Goal: Transaction & Acquisition: Purchase product/service

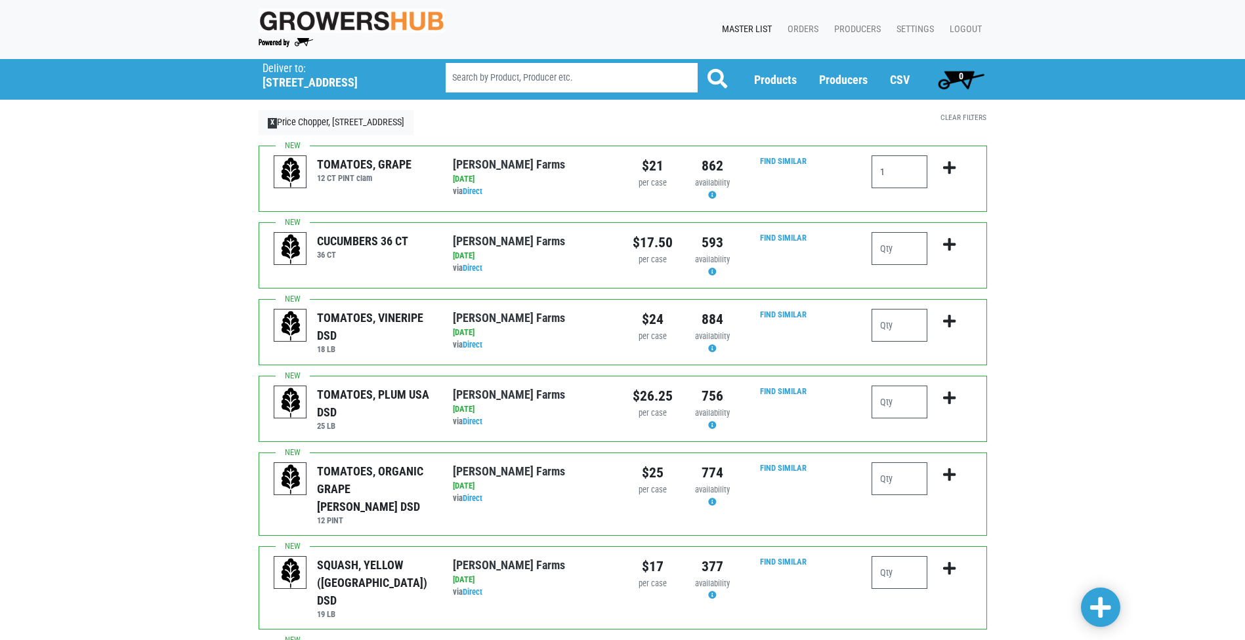
type input "1"
click at [949, 168] on icon "submit" at bounding box center [949, 168] width 12 height 14
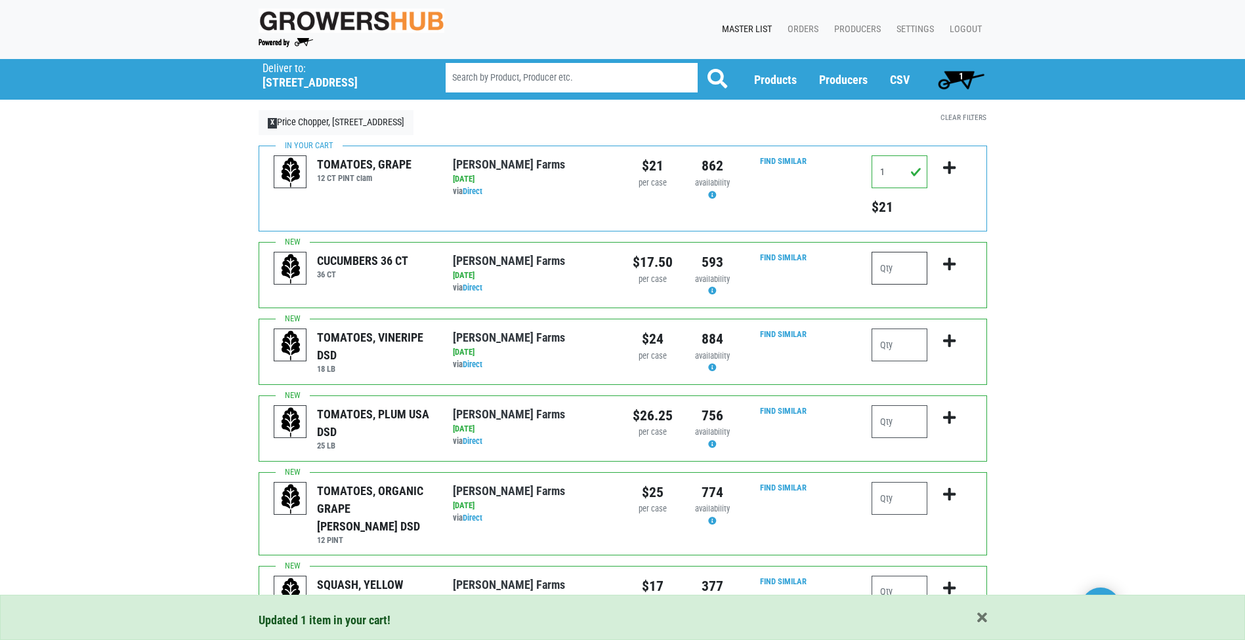
click at [895, 262] on input "number" at bounding box center [899, 268] width 56 height 33
type input "3"
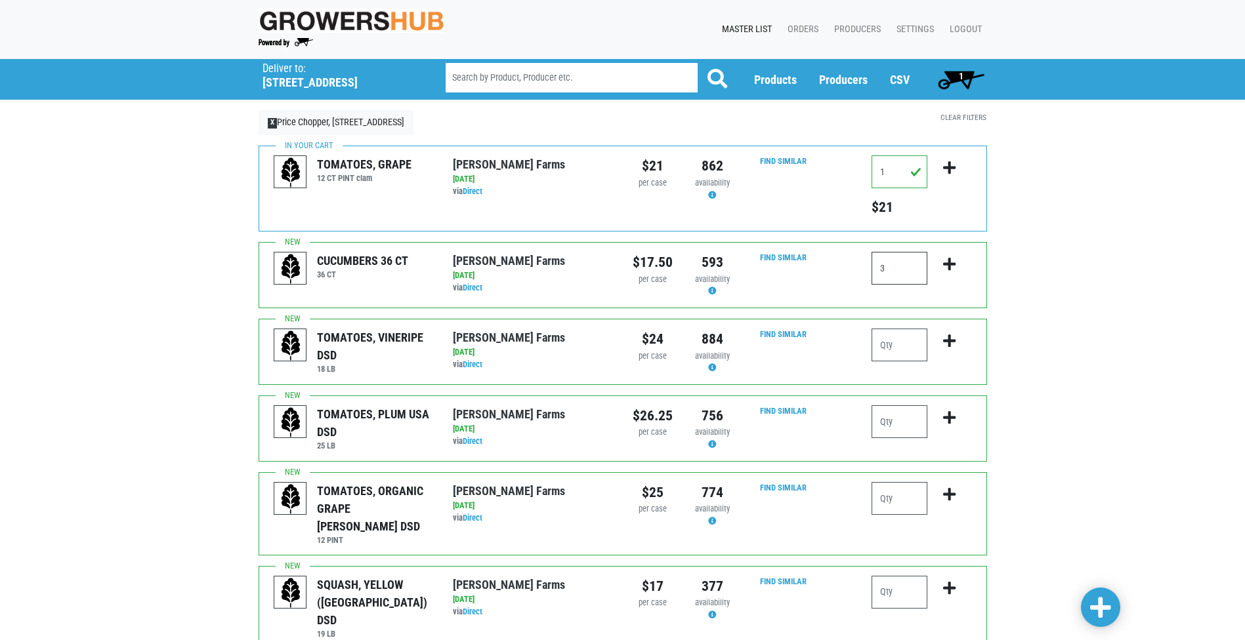
type input "3"
click at [949, 258] on icon "submit" at bounding box center [949, 264] width 12 height 14
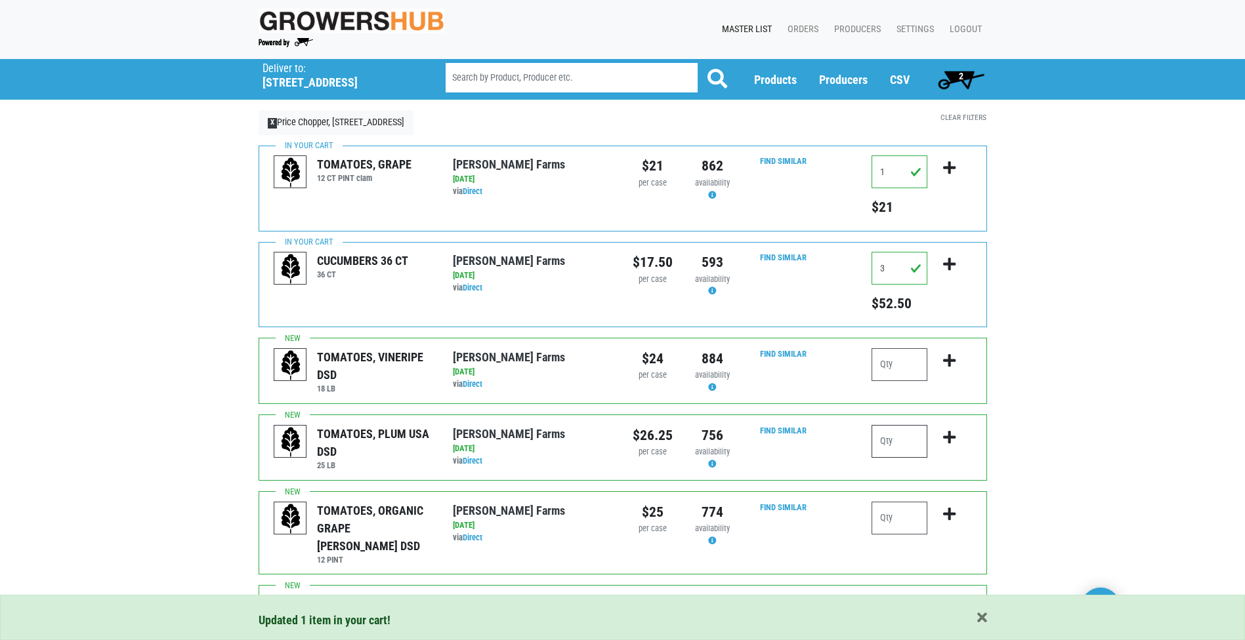
click at [885, 436] on input "number" at bounding box center [899, 441] width 56 height 33
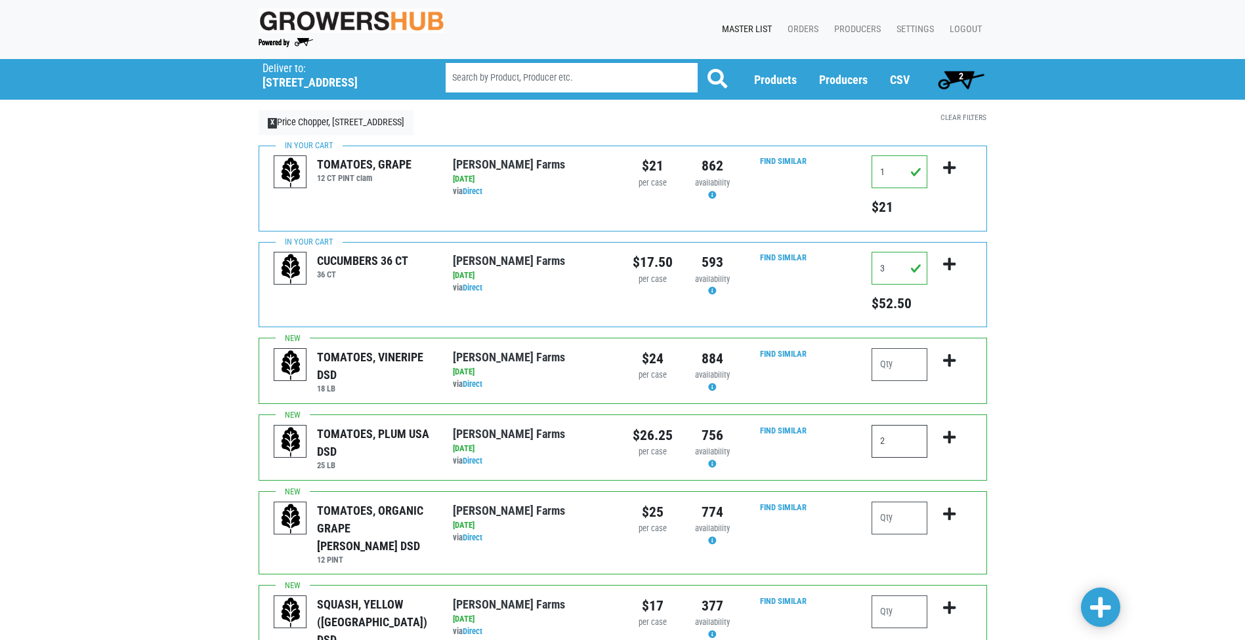
type input "2"
click at [949, 438] on icon "submit" at bounding box center [949, 437] width 12 height 14
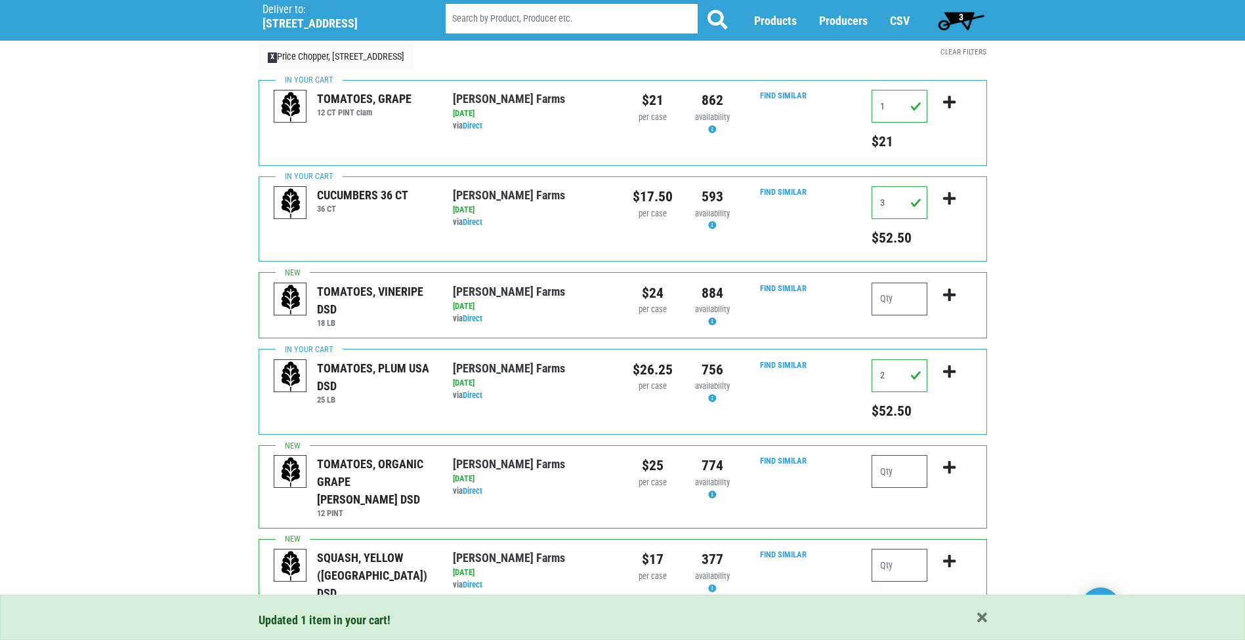
scroll to position [131, 0]
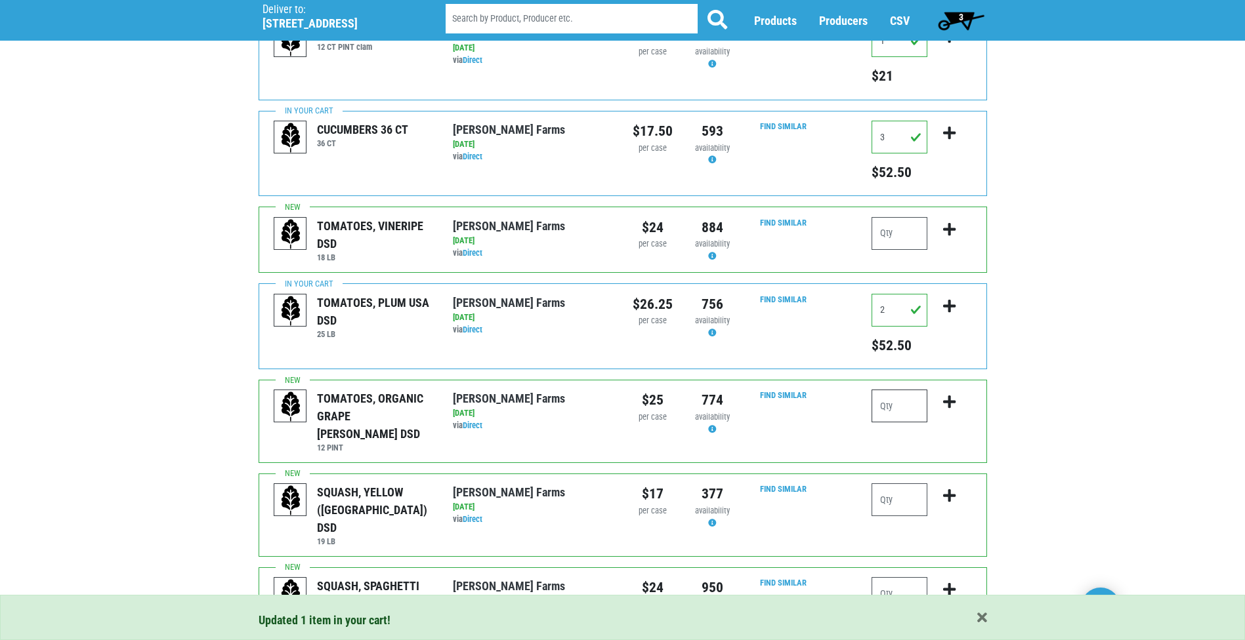
click at [885, 405] on input "number" at bounding box center [899, 406] width 56 height 33
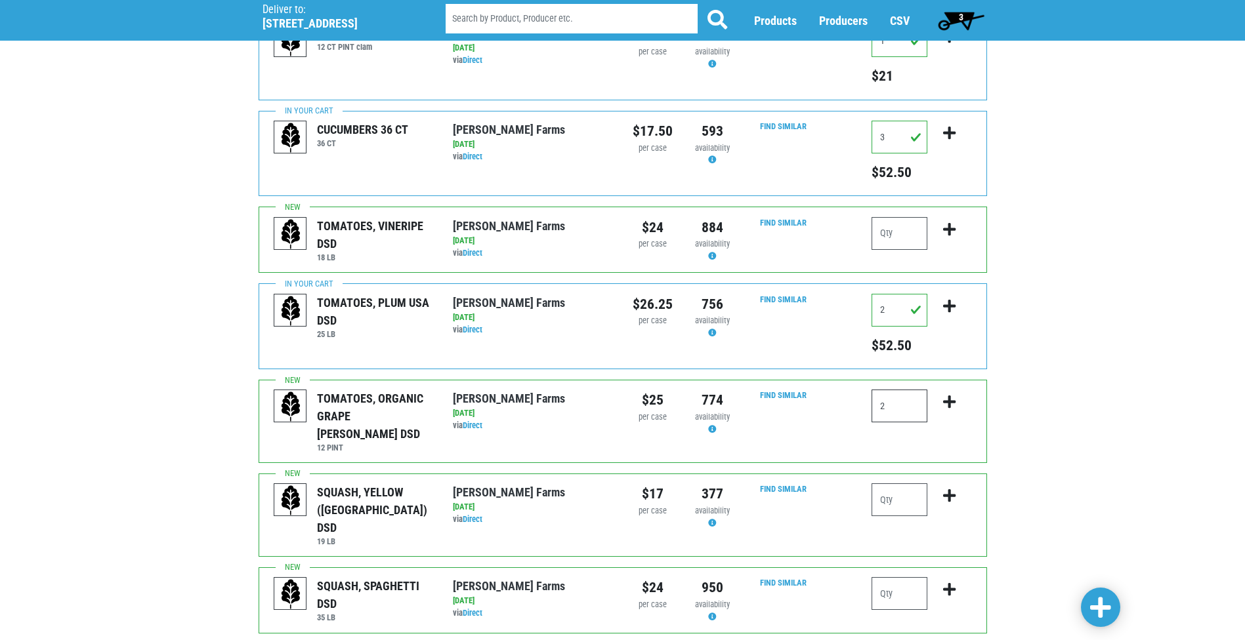
type input "2"
click at [950, 401] on icon "submit" at bounding box center [949, 402] width 12 height 14
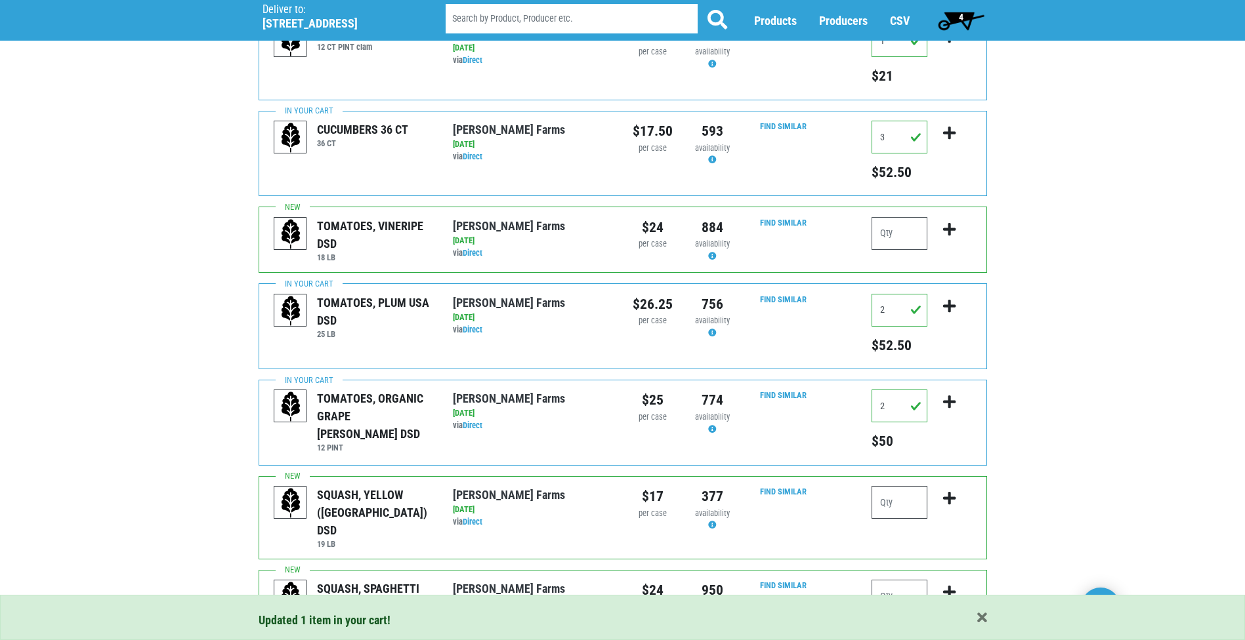
click at [885, 498] on input "number" at bounding box center [899, 502] width 56 height 33
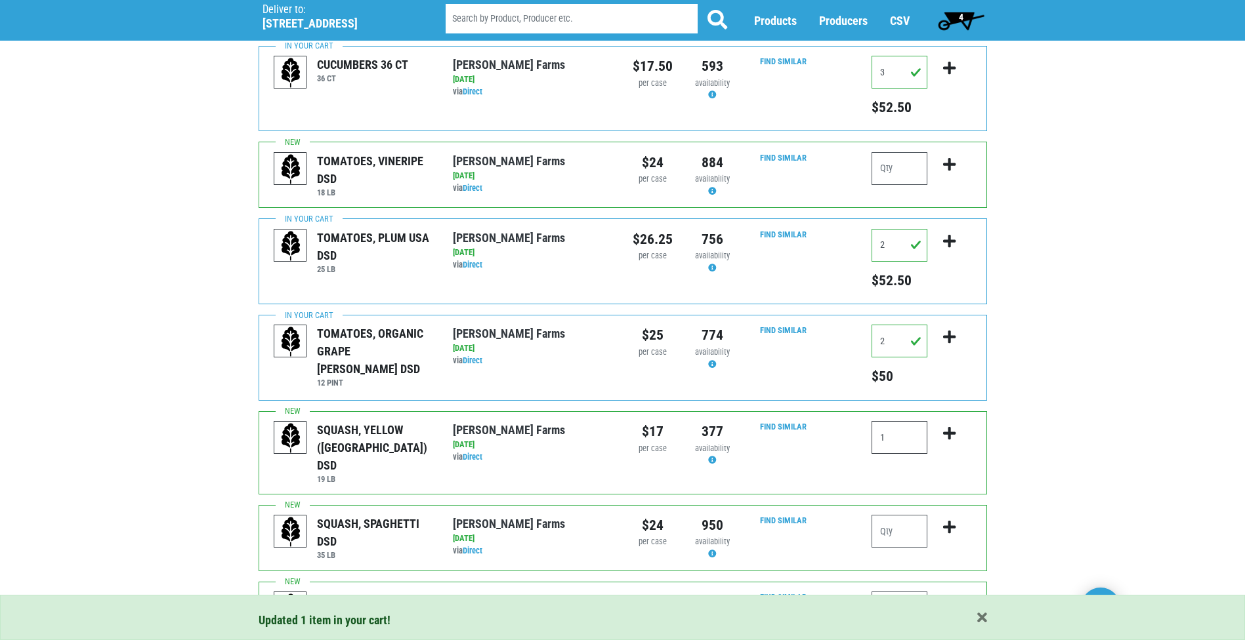
scroll to position [197, 0]
type input "1"
click at [910, 514] on input "number" at bounding box center [899, 530] width 56 height 33
drag, startPoint x: 906, startPoint y: 431, endPoint x: 875, endPoint y: 434, distance: 31.0
click at [888, 432] on input "1" at bounding box center [899, 437] width 56 height 33
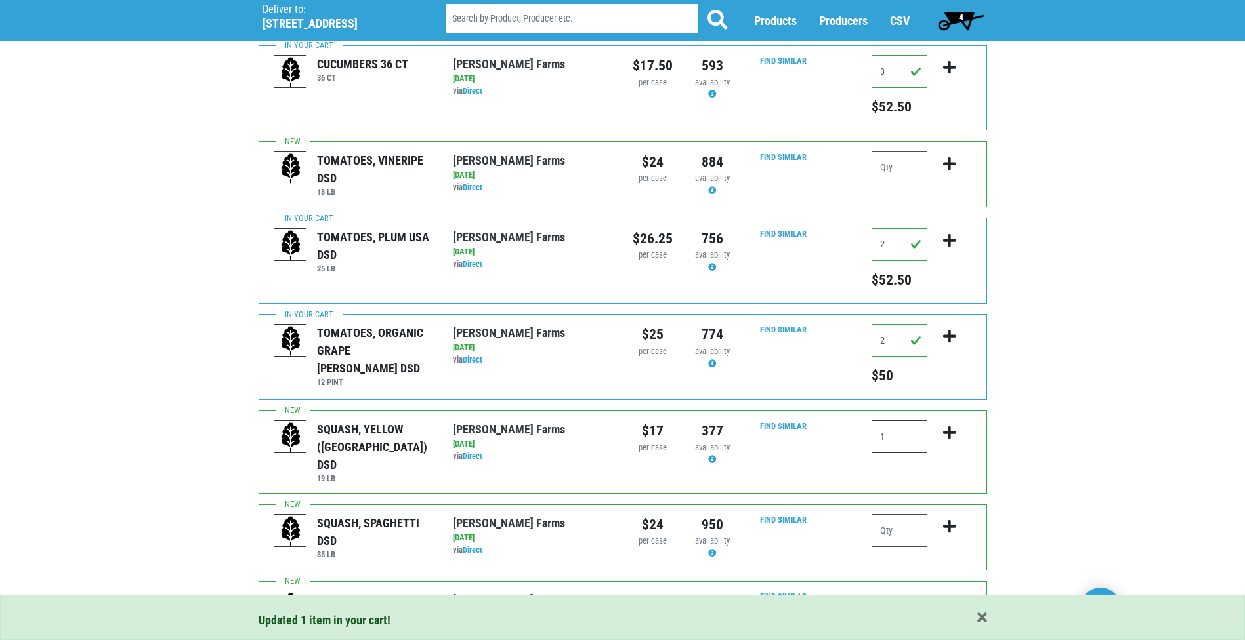
drag, startPoint x: 885, startPoint y: 443, endPoint x: 824, endPoint y: 443, distance: 61.0
click at [824, 443] on div "SQUASH, YELLOW (USA) DSD 19 LB Reeves Farms via Direct on 2025-08-17 19 LB UPC:…" at bounding box center [623, 452] width 728 height 83
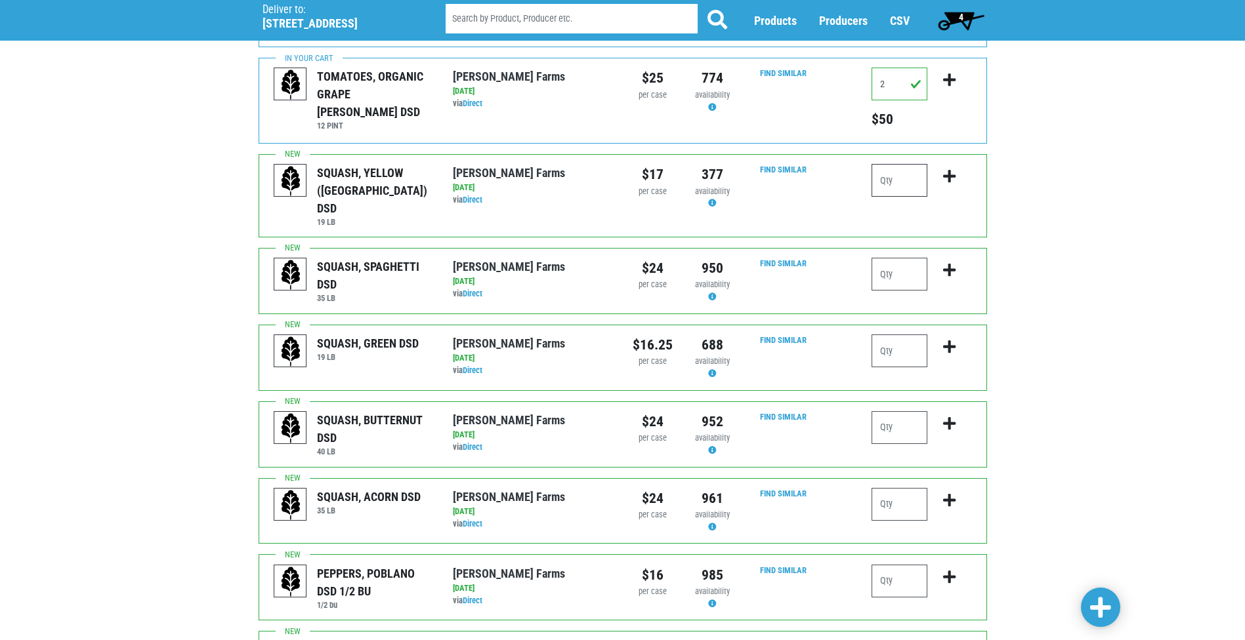
scroll to position [459, 0]
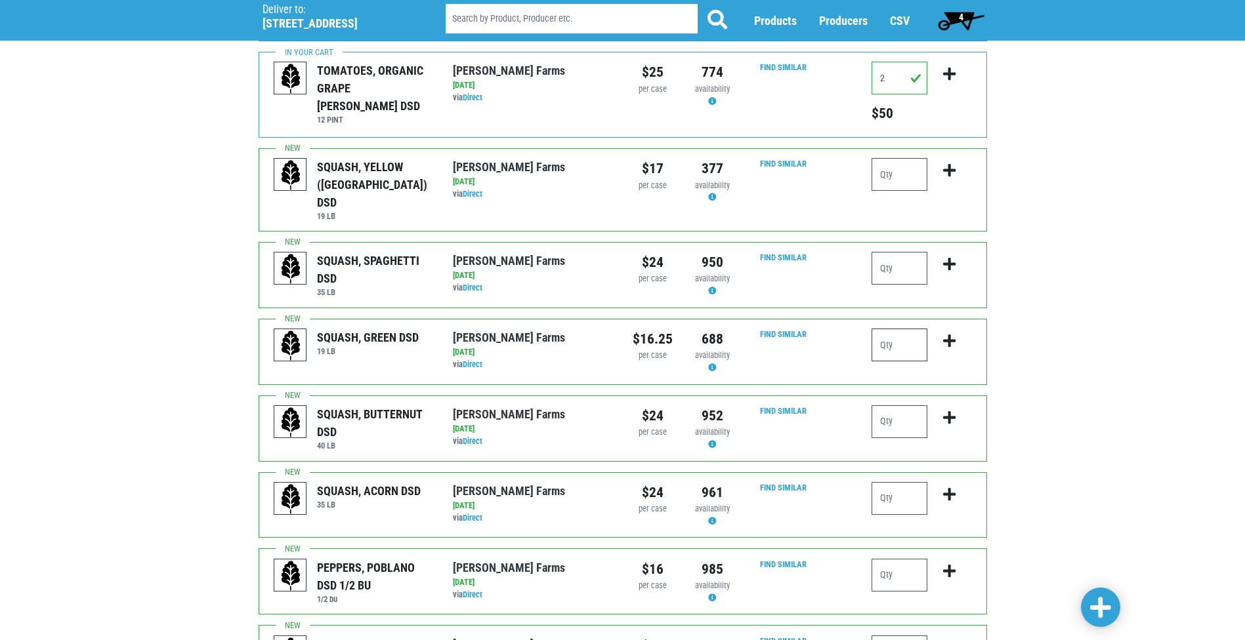
click at [894, 336] on input "number" at bounding box center [899, 345] width 56 height 33
type input "1"
click at [955, 334] on icon "submit" at bounding box center [949, 341] width 12 height 14
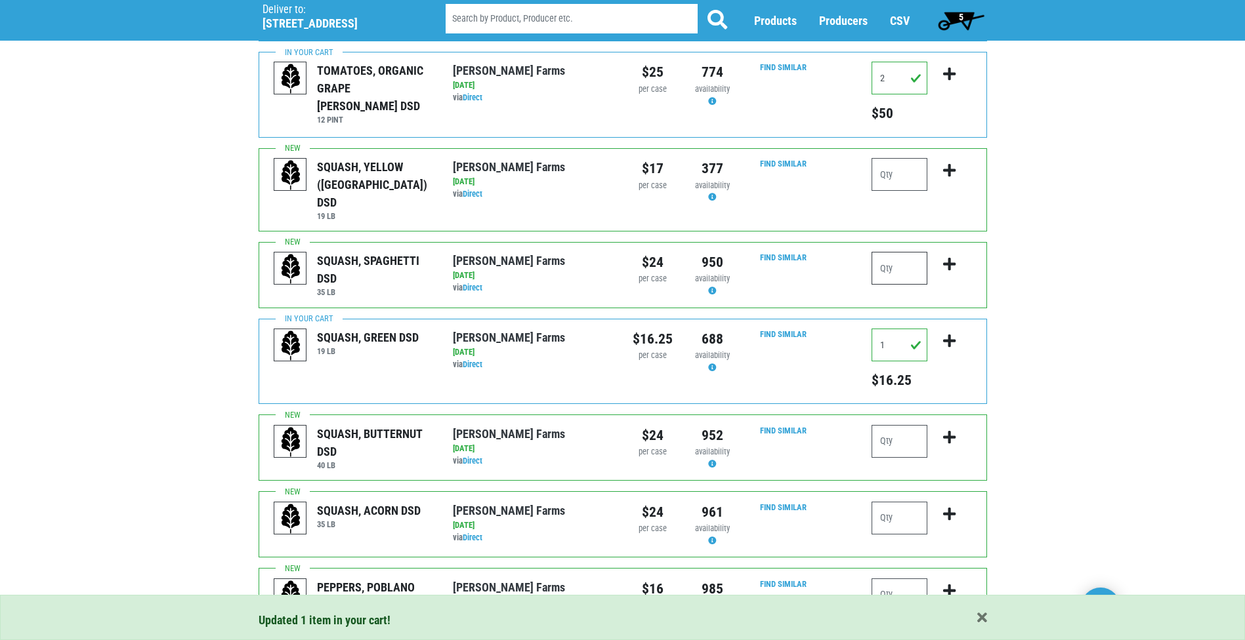
click at [902, 252] on input "number" at bounding box center [899, 268] width 56 height 33
click at [883, 177] on input "number" at bounding box center [899, 174] width 56 height 33
type input "1"
click at [948, 168] on icon "submit" at bounding box center [949, 170] width 12 height 14
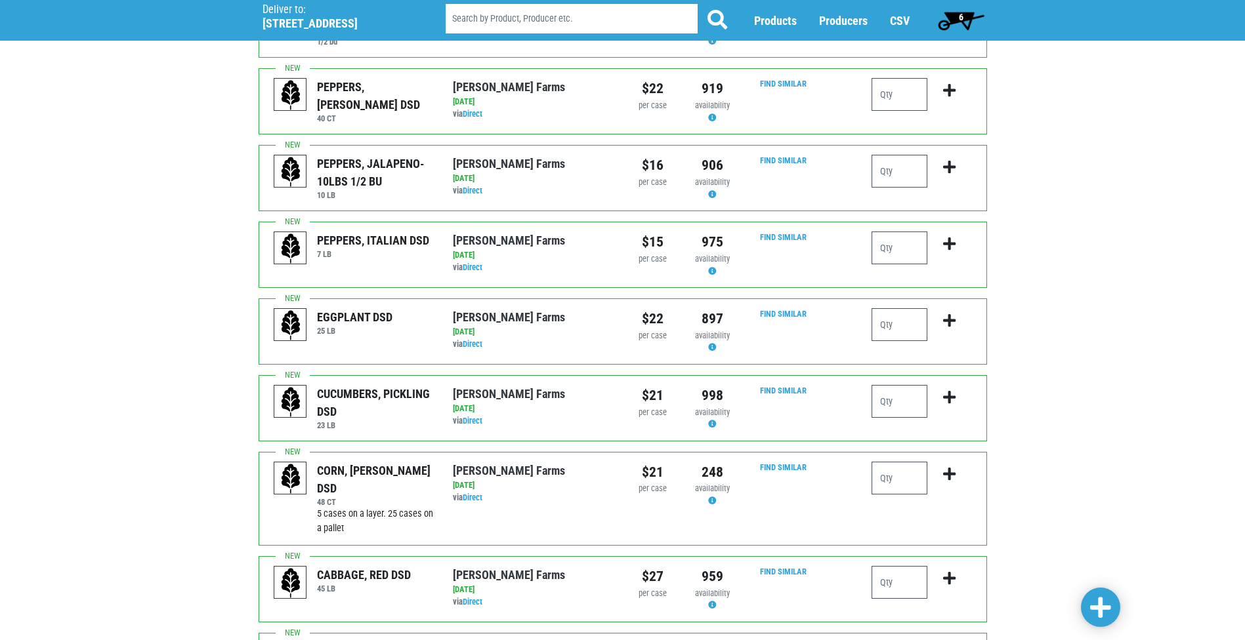
scroll to position [1181, 0]
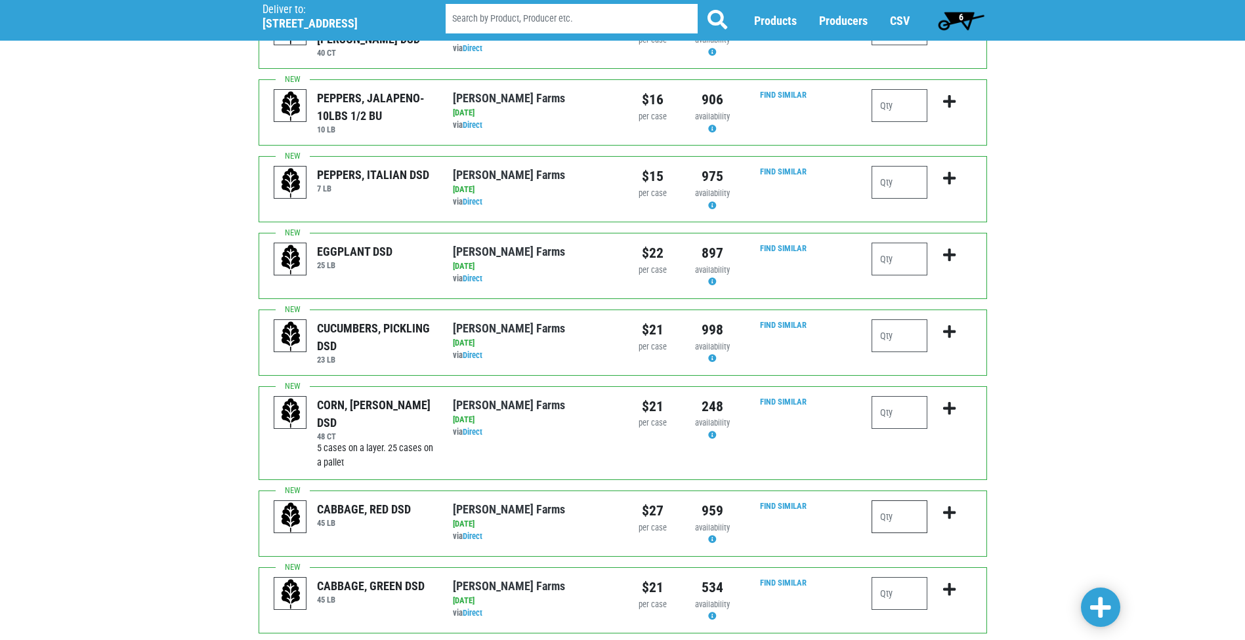
click at [902, 518] on input "number" at bounding box center [899, 517] width 56 height 33
type input "2"
click at [950, 513] on icon "submit" at bounding box center [949, 513] width 12 height 14
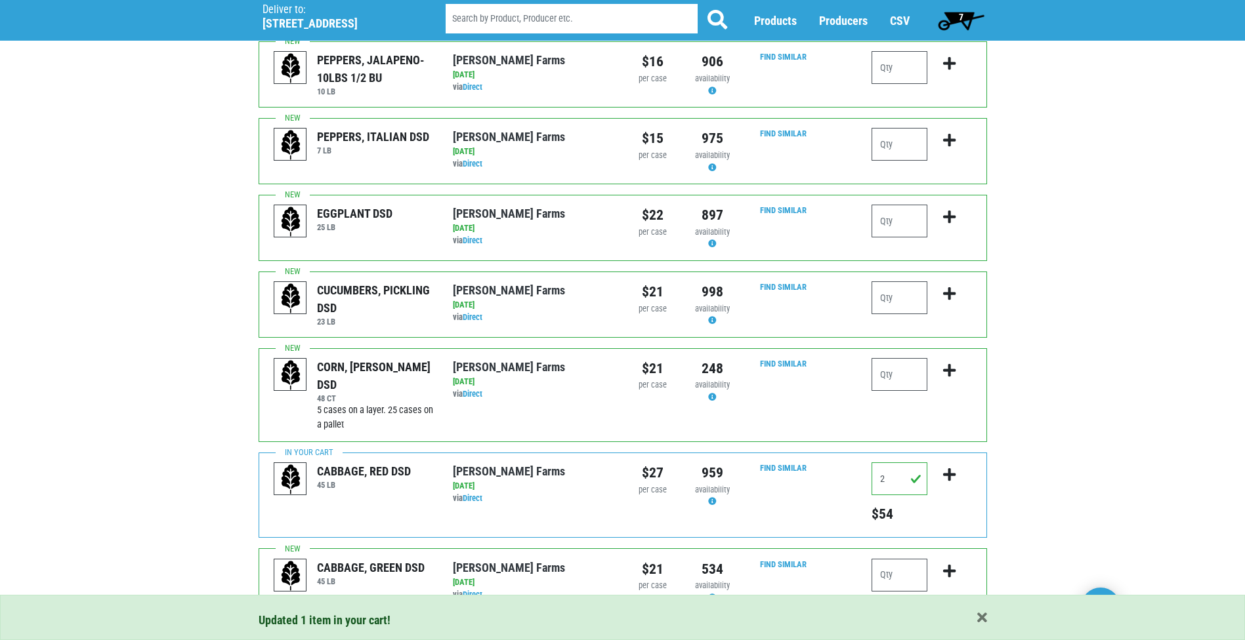
scroll to position [1247, 0]
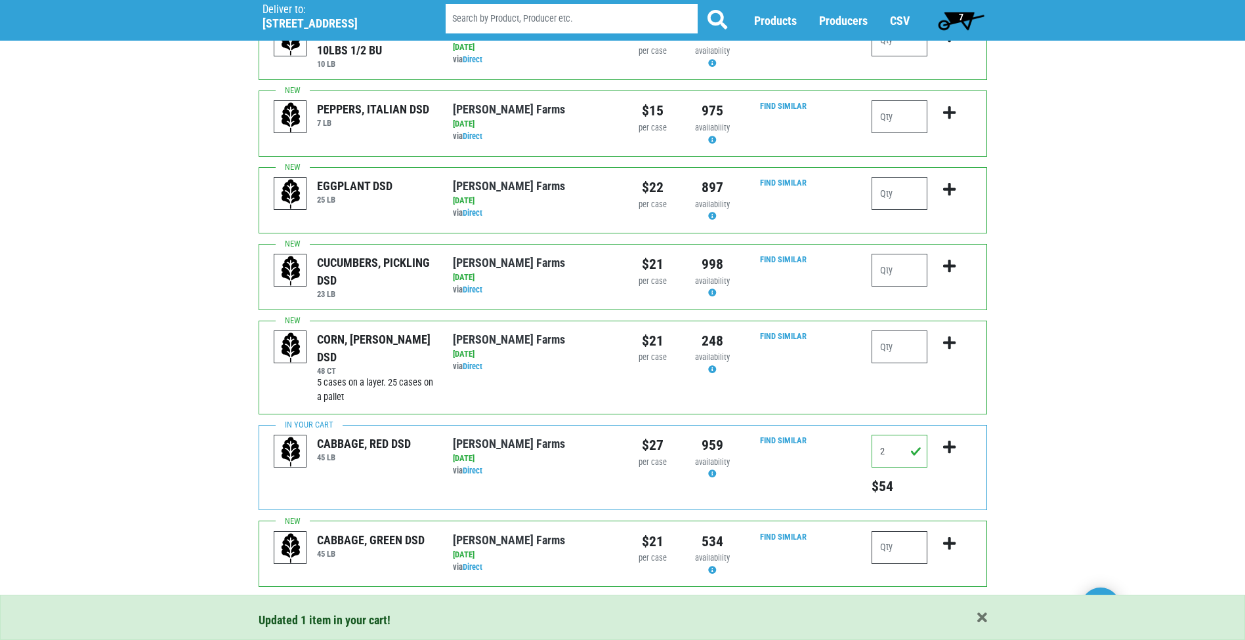
click at [909, 553] on input "number" at bounding box center [899, 548] width 56 height 33
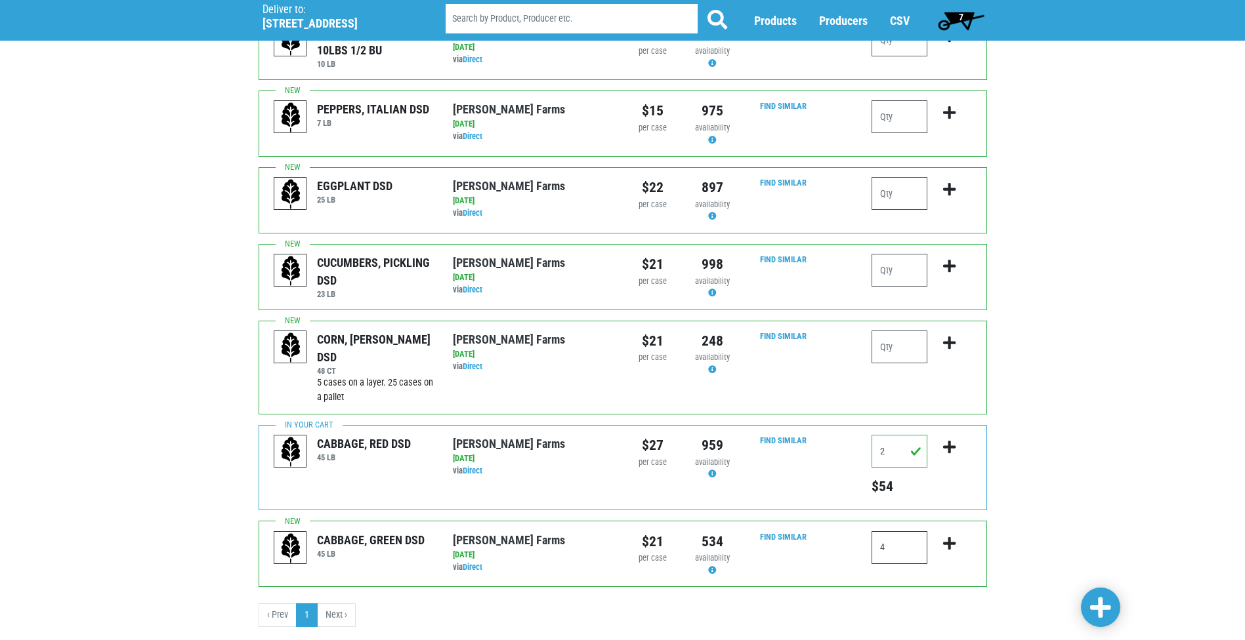
type input "4"
click at [953, 544] on icon "submit" at bounding box center [949, 544] width 12 height 14
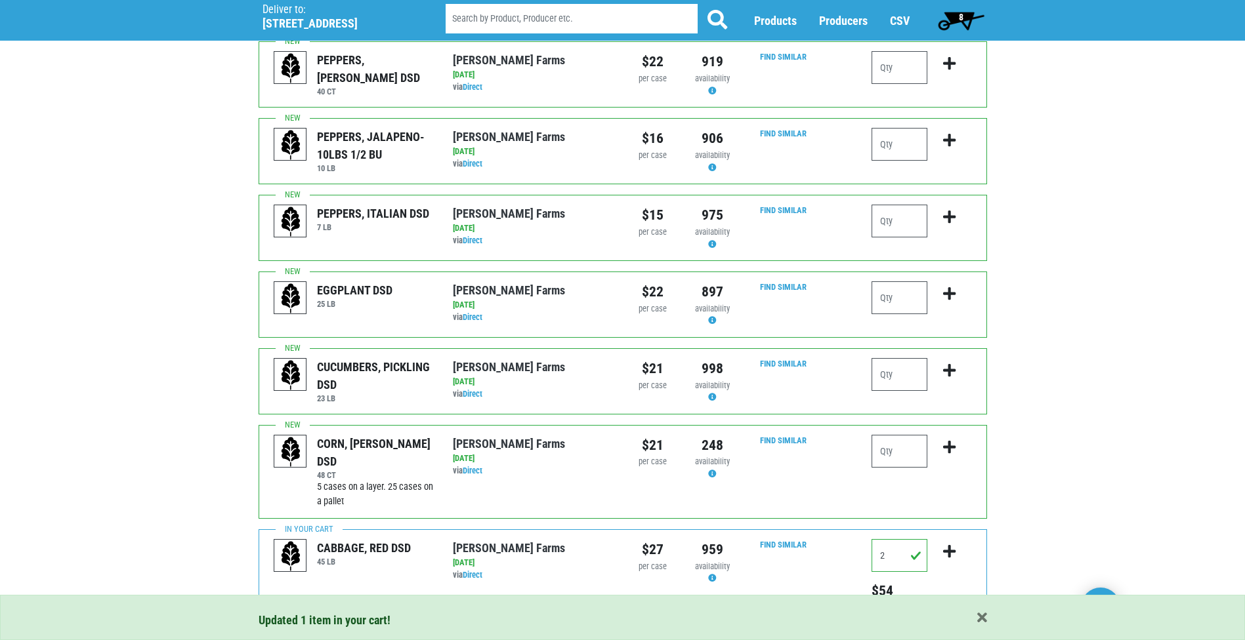
scroll to position [1116, 0]
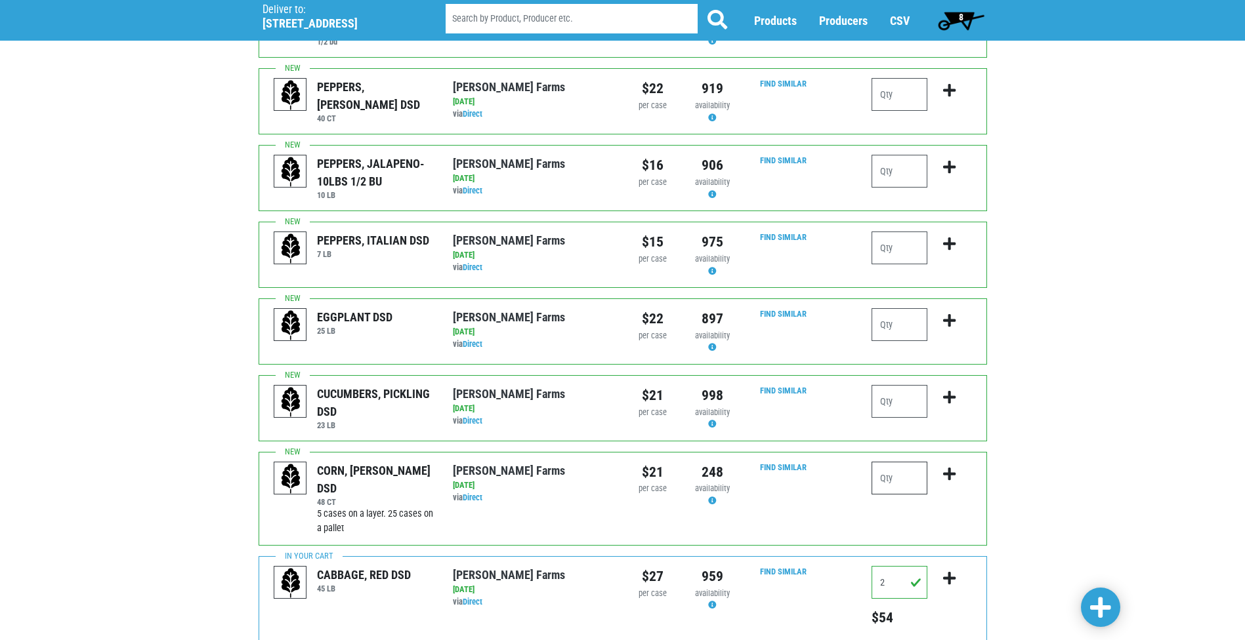
click at [904, 476] on input "number" at bounding box center [899, 478] width 56 height 33
type input "5"
click at [946, 473] on icon "submit" at bounding box center [949, 474] width 12 height 14
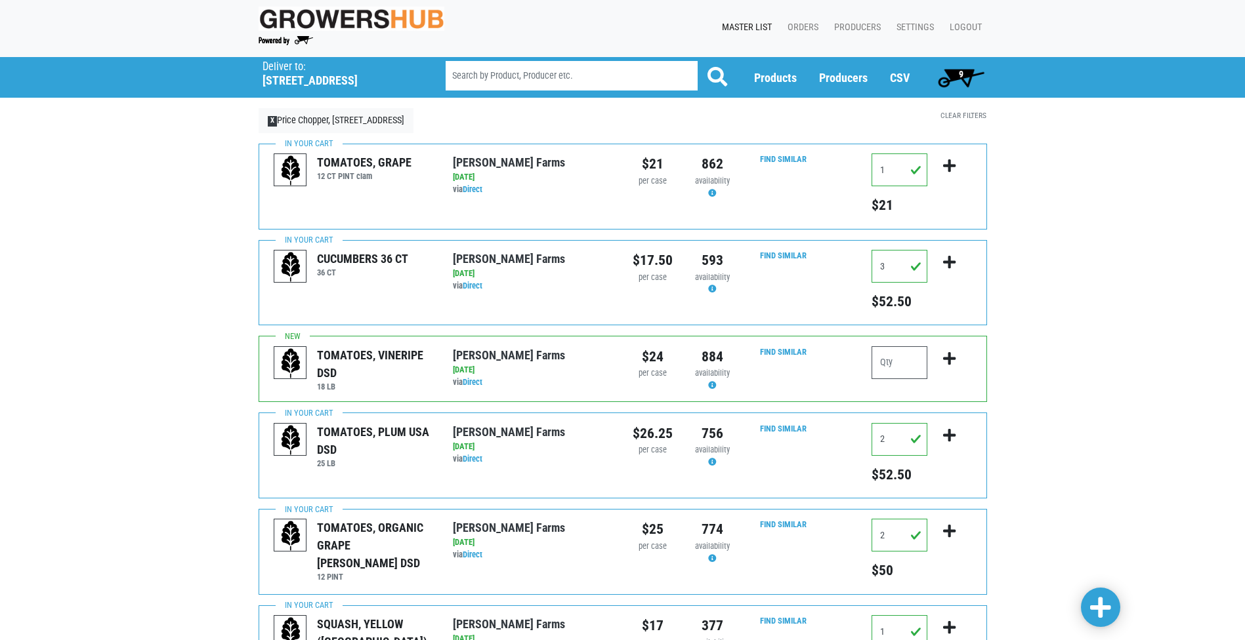
scroll to position [0, 0]
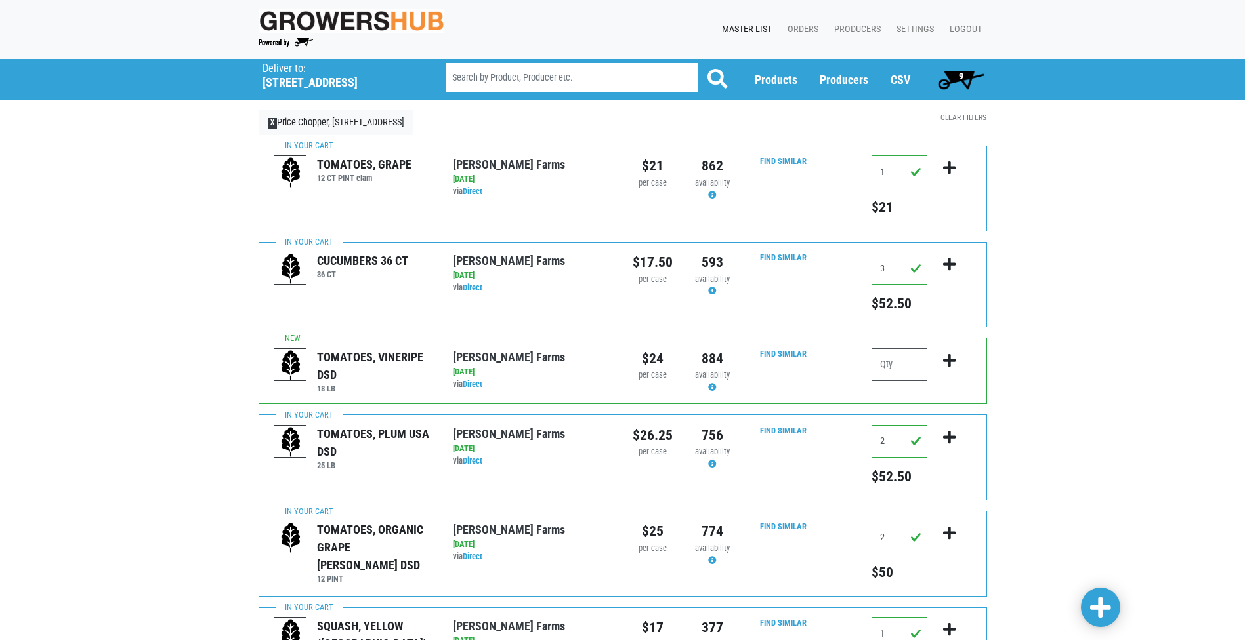
click at [950, 81] on span "9" at bounding box center [961, 79] width 58 height 26
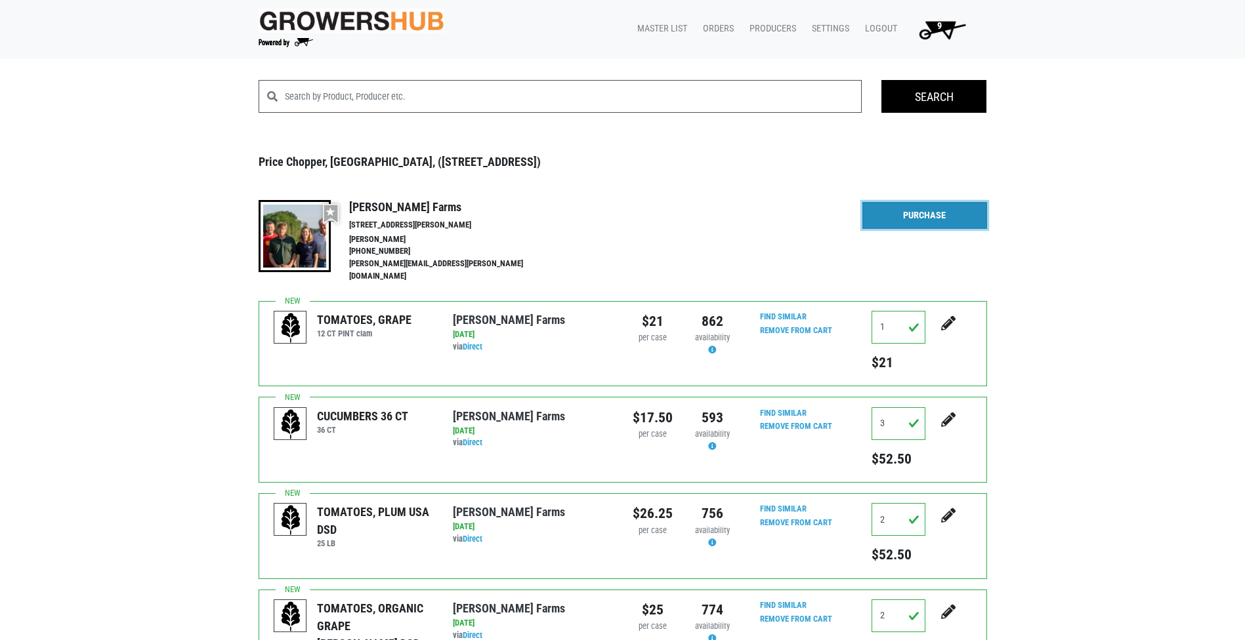
click at [954, 213] on link "Purchase" at bounding box center [924, 216] width 125 height 28
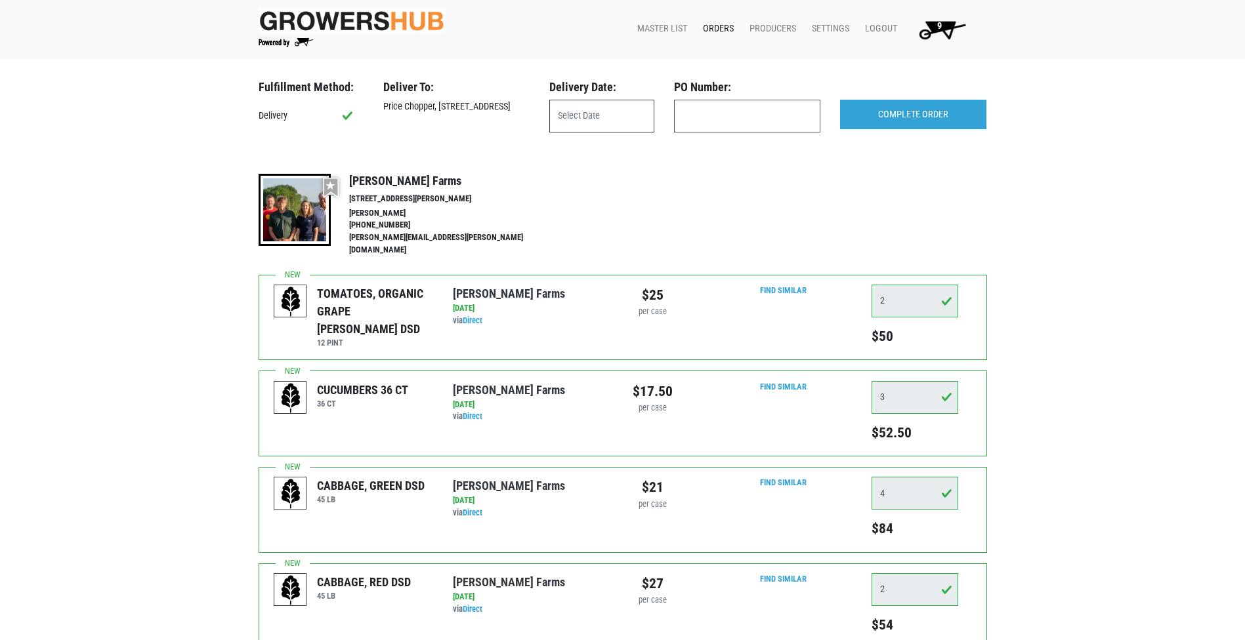
click at [618, 122] on input "text" at bounding box center [601, 116] width 105 height 33
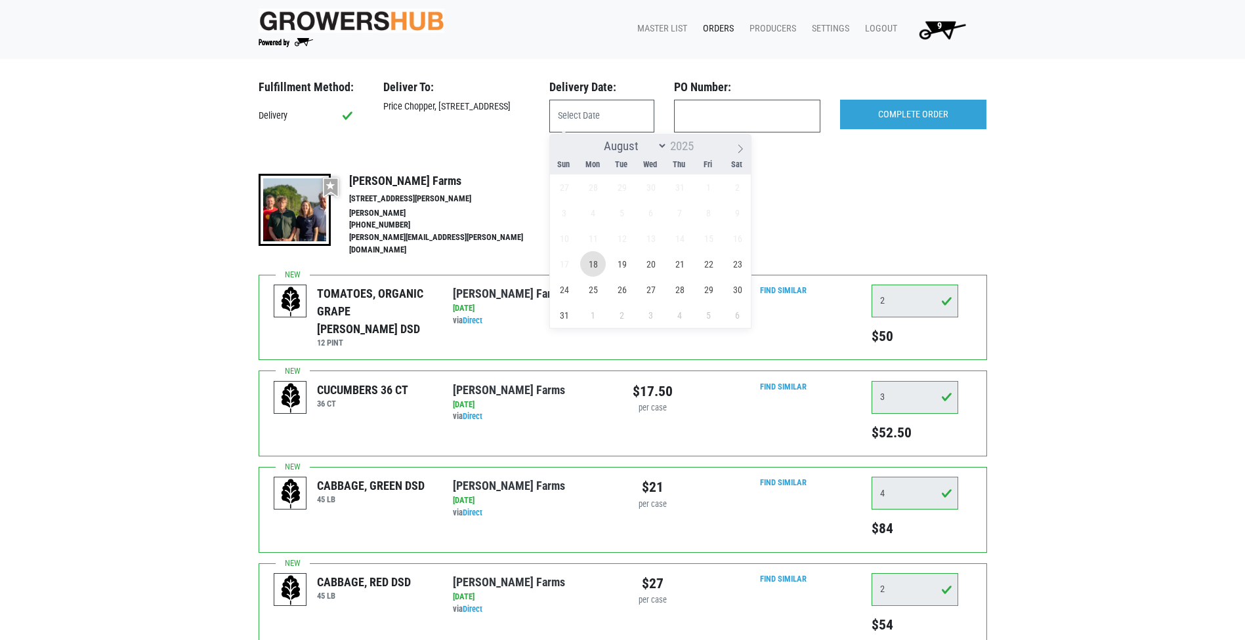
click at [588, 266] on span "18" at bounding box center [593, 264] width 26 height 26
type input "2025-08-18"
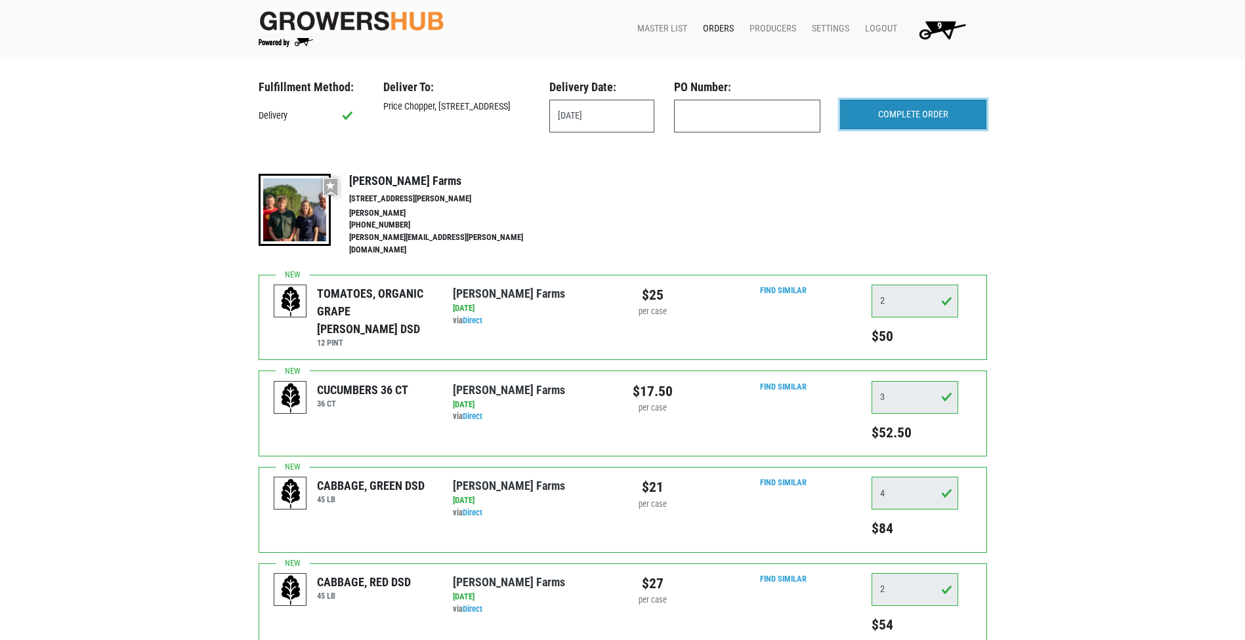
click at [877, 117] on input "COMPLETE ORDER" at bounding box center [913, 115] width 146 height 30
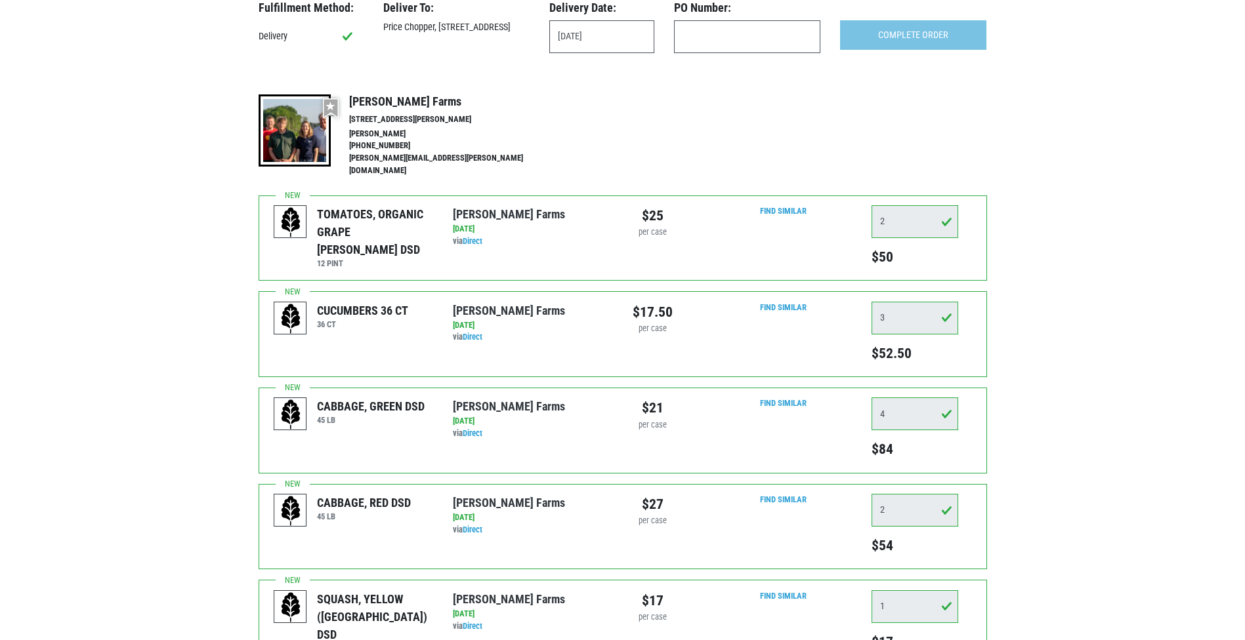
scroll to position [262, 0]
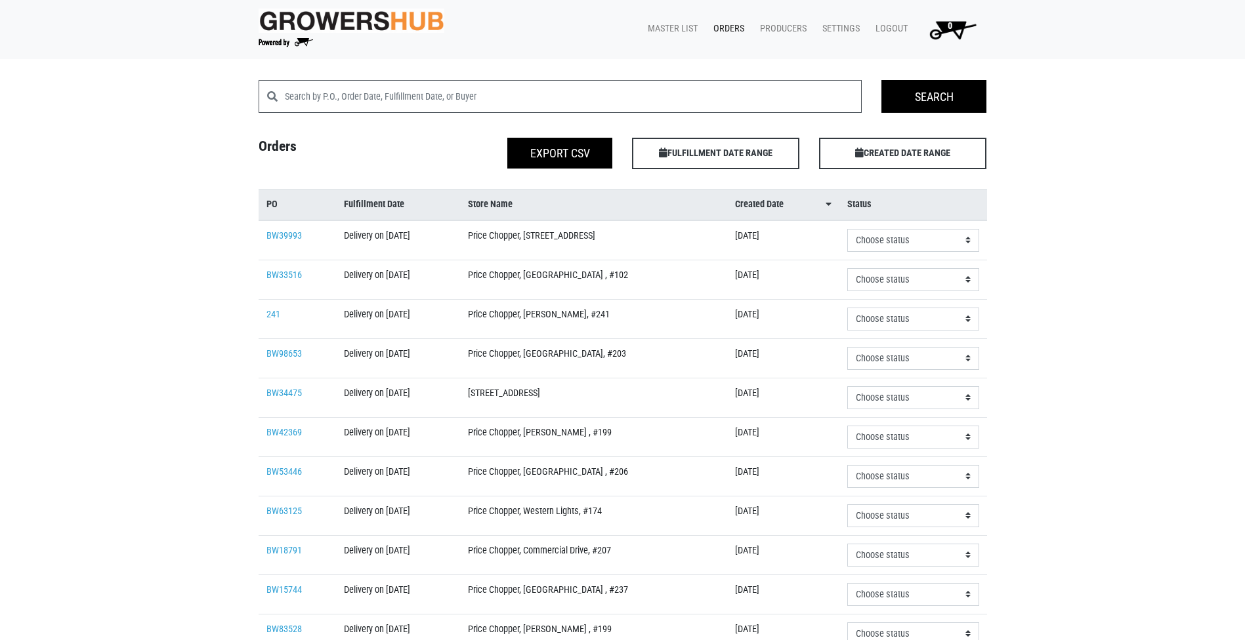
click at [342, 30] on img at bounding box center [352, 21] width 186 height 24
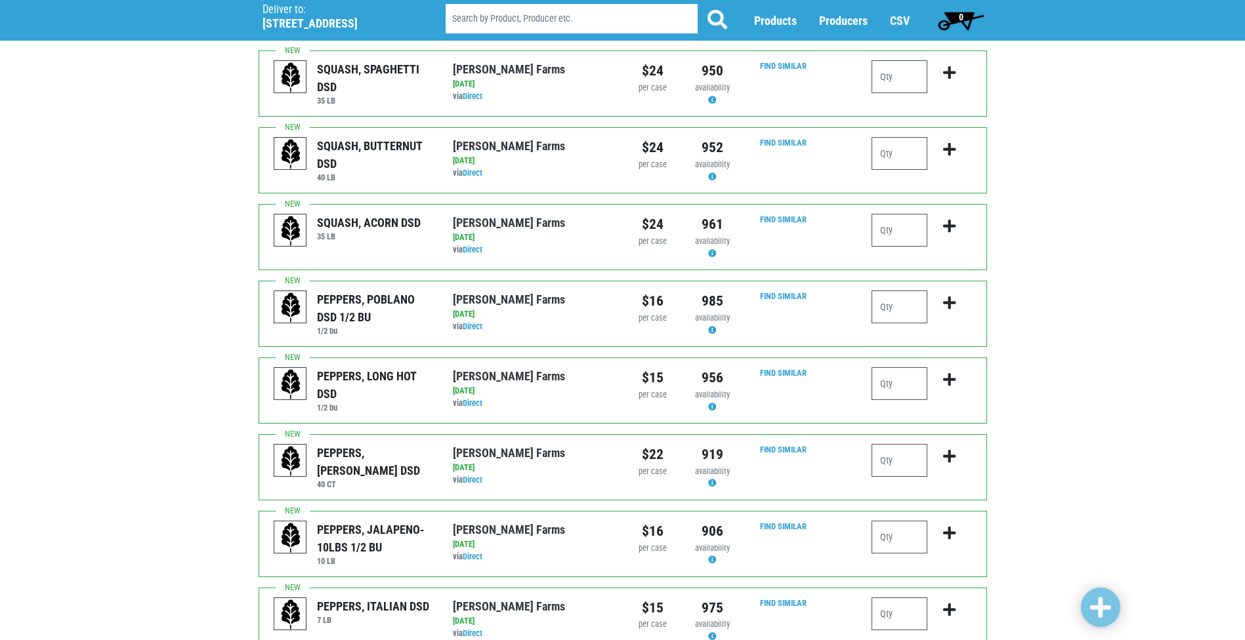
scroll to position [131, 0]
